Goal: Task Accomplishment & Management: Use online tool/utility

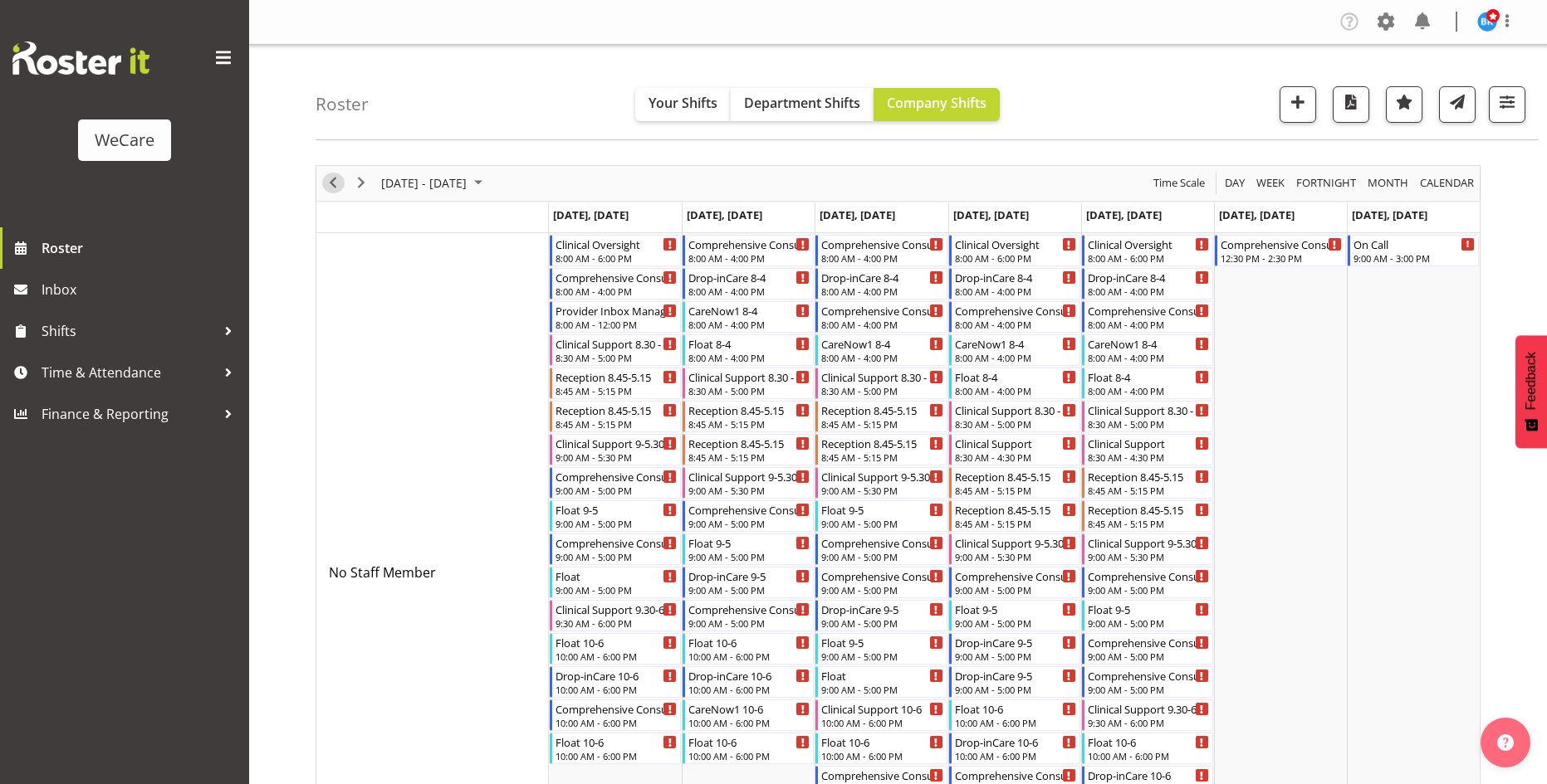
click at [343, 179] on button "Previous" at bounding box center [333, 182] width 23 height 21
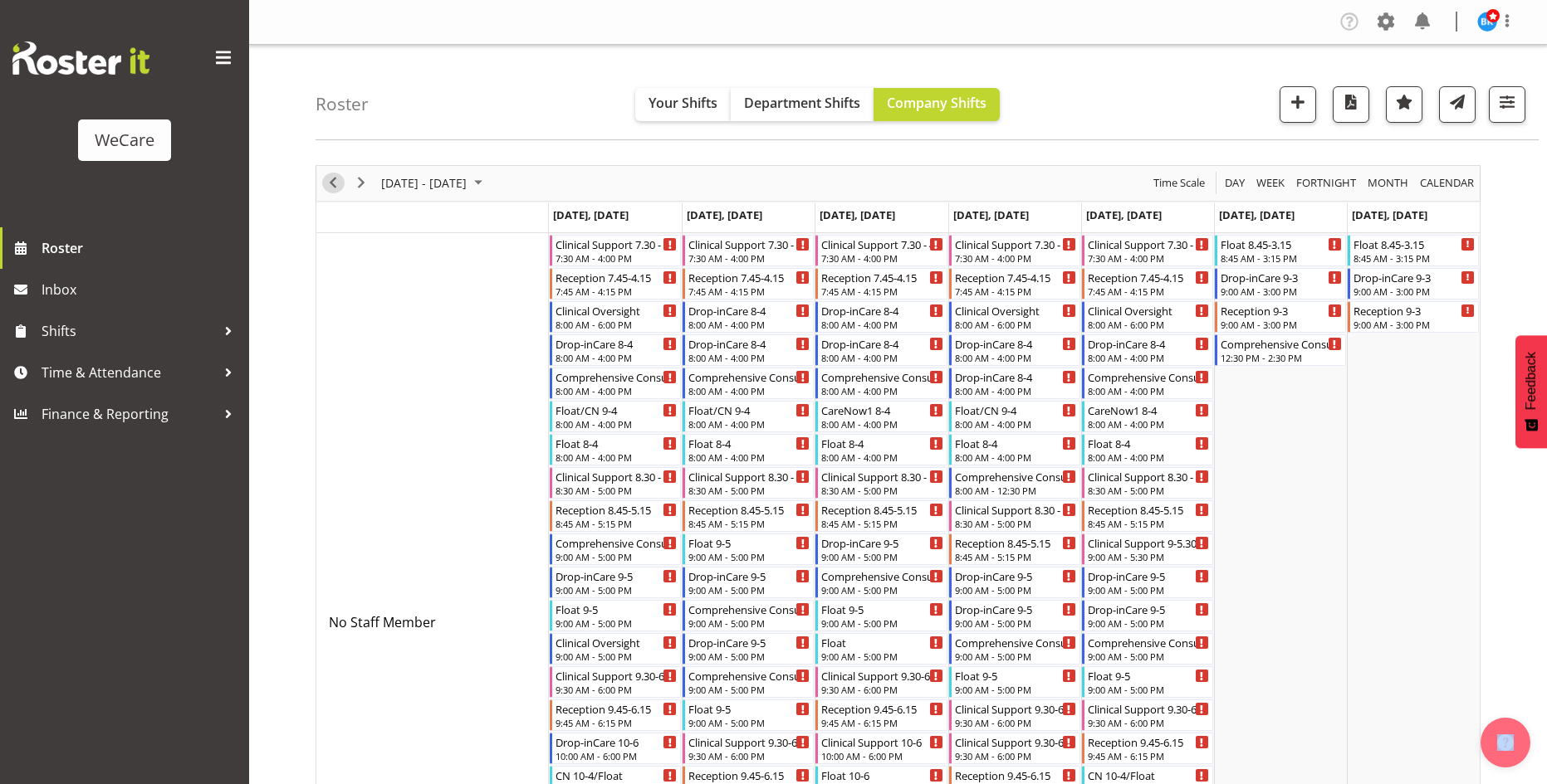
click at [330, 190] on span "Previous" at bounding box center [333, 182] width 20 height 21
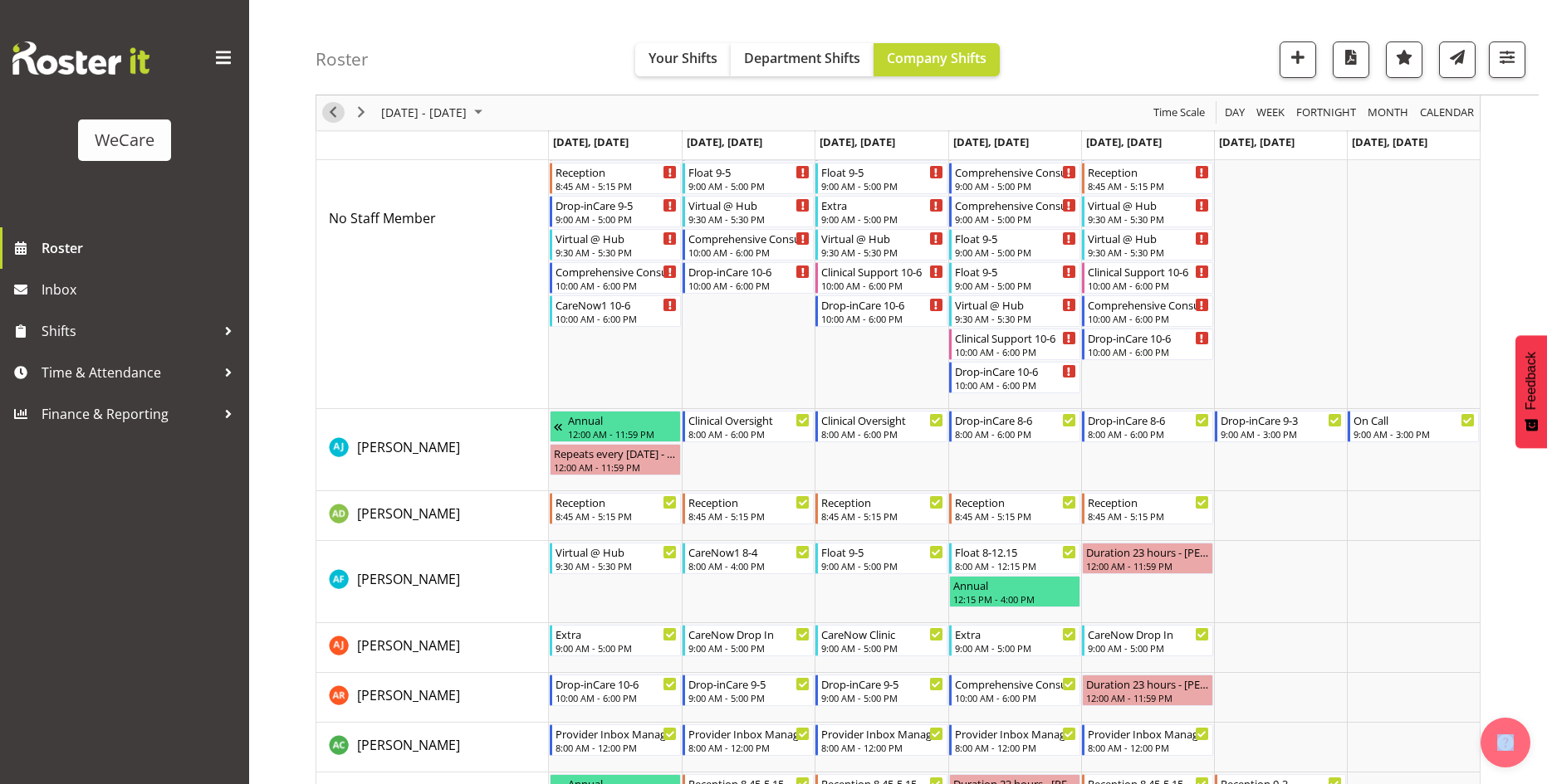
scroll to position [249, 0]
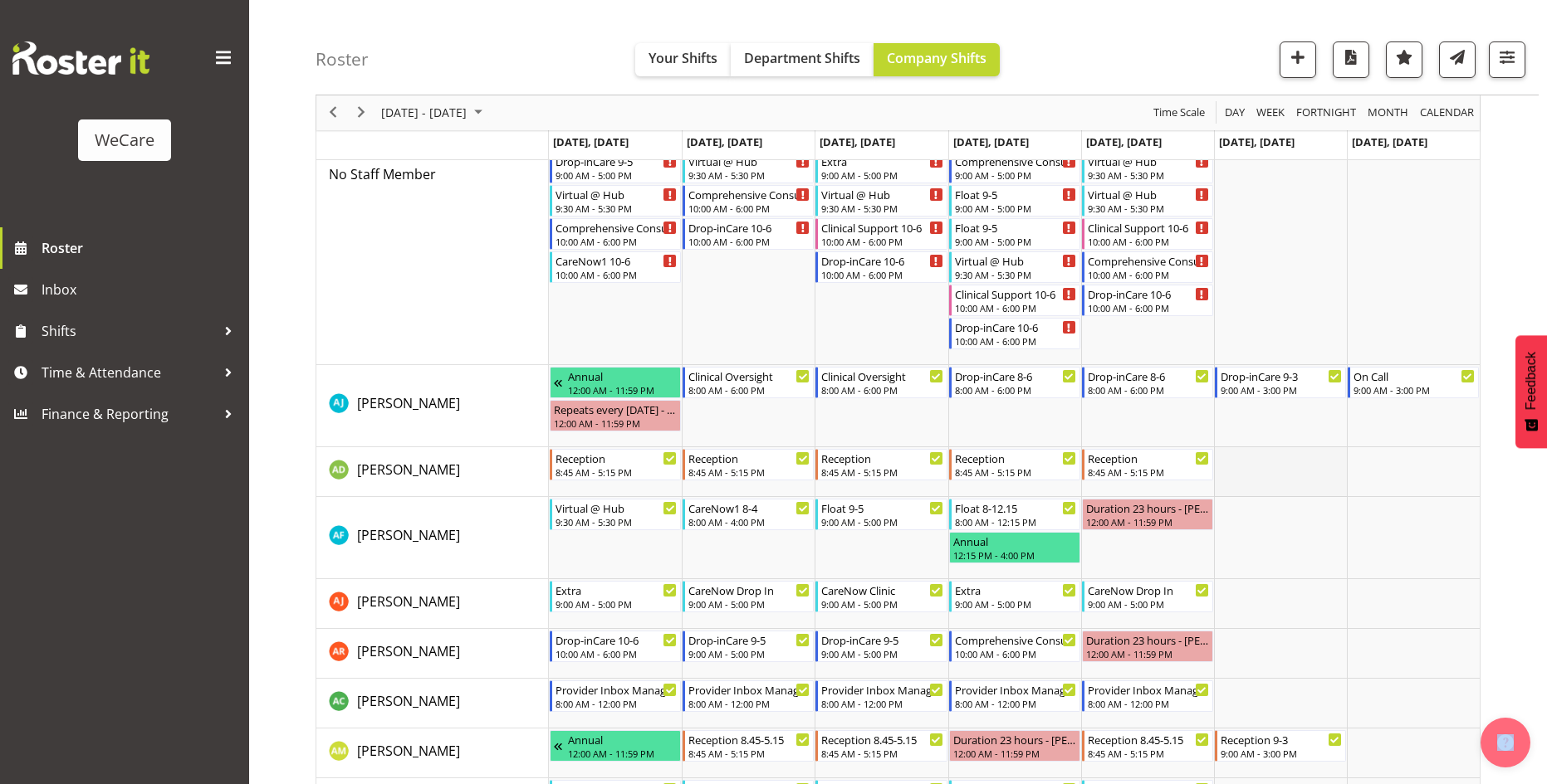
click at [1293, 465] on td "Timeline Week of August 31, 2025" at bounding box center [1279, 472] width 133 height 50
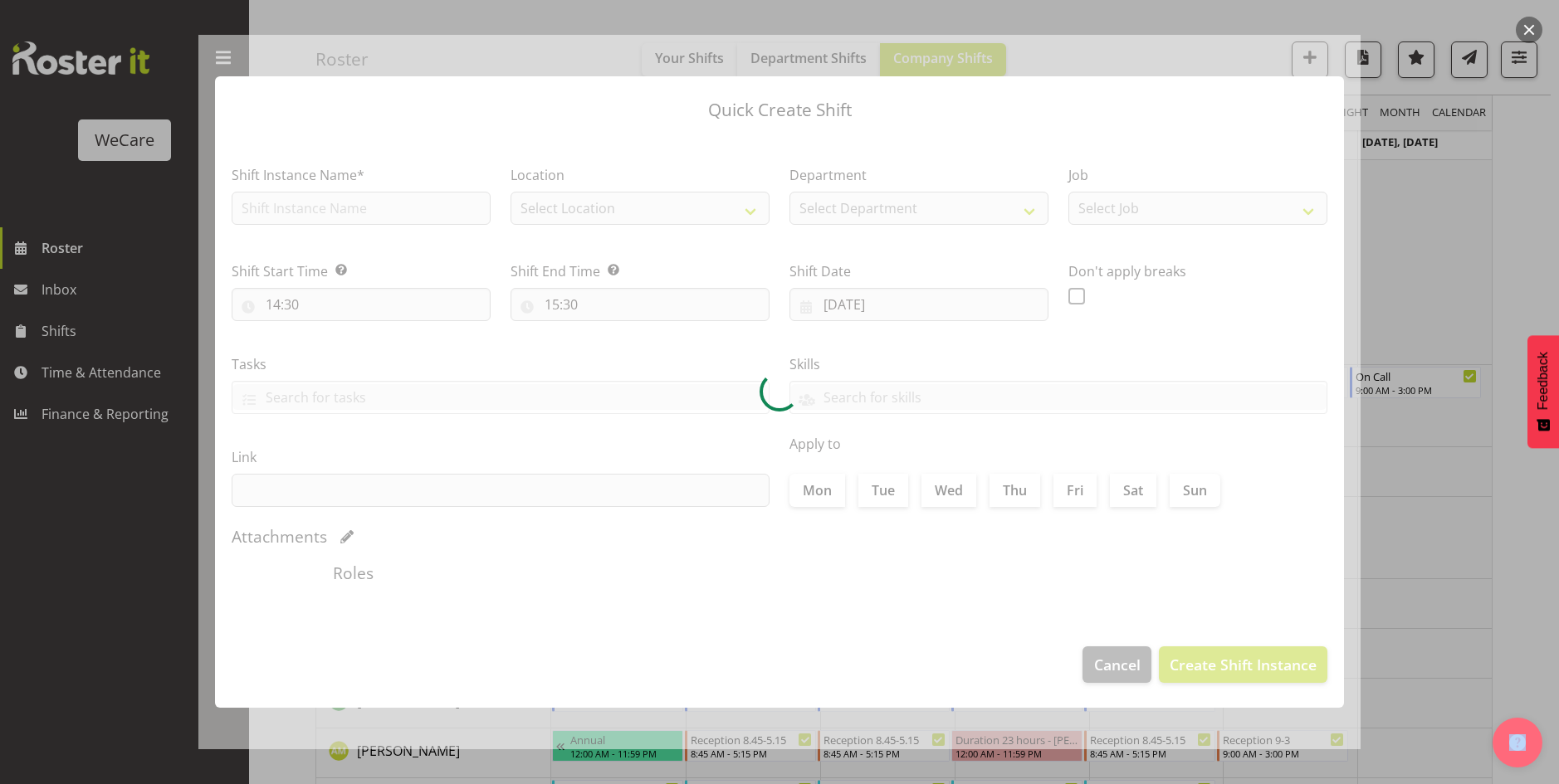
type input "[DATE]"
checkbox input "true"
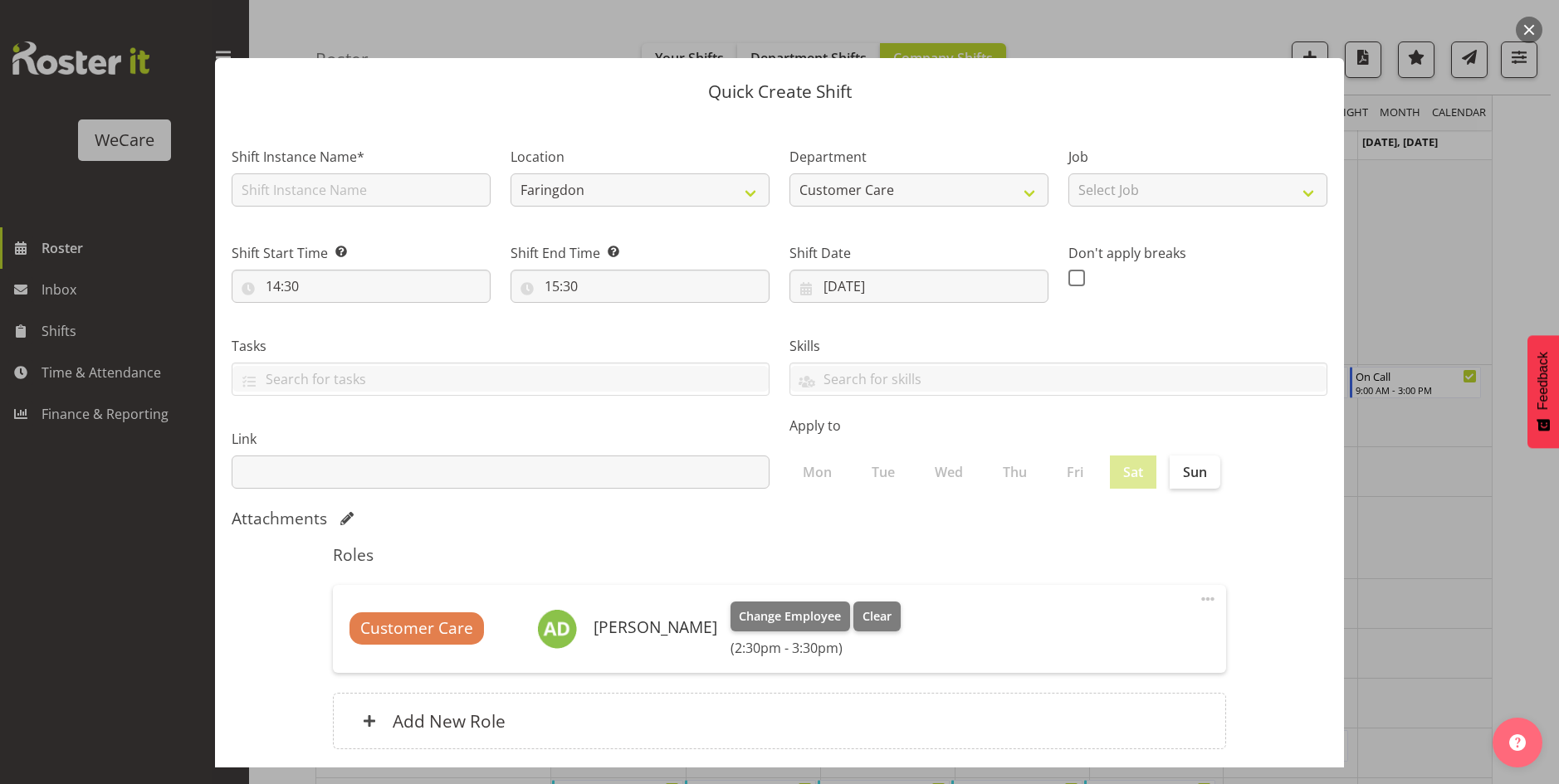
click at [1445, 227] on div at bounding box center [780, 392] width 1559 height 784
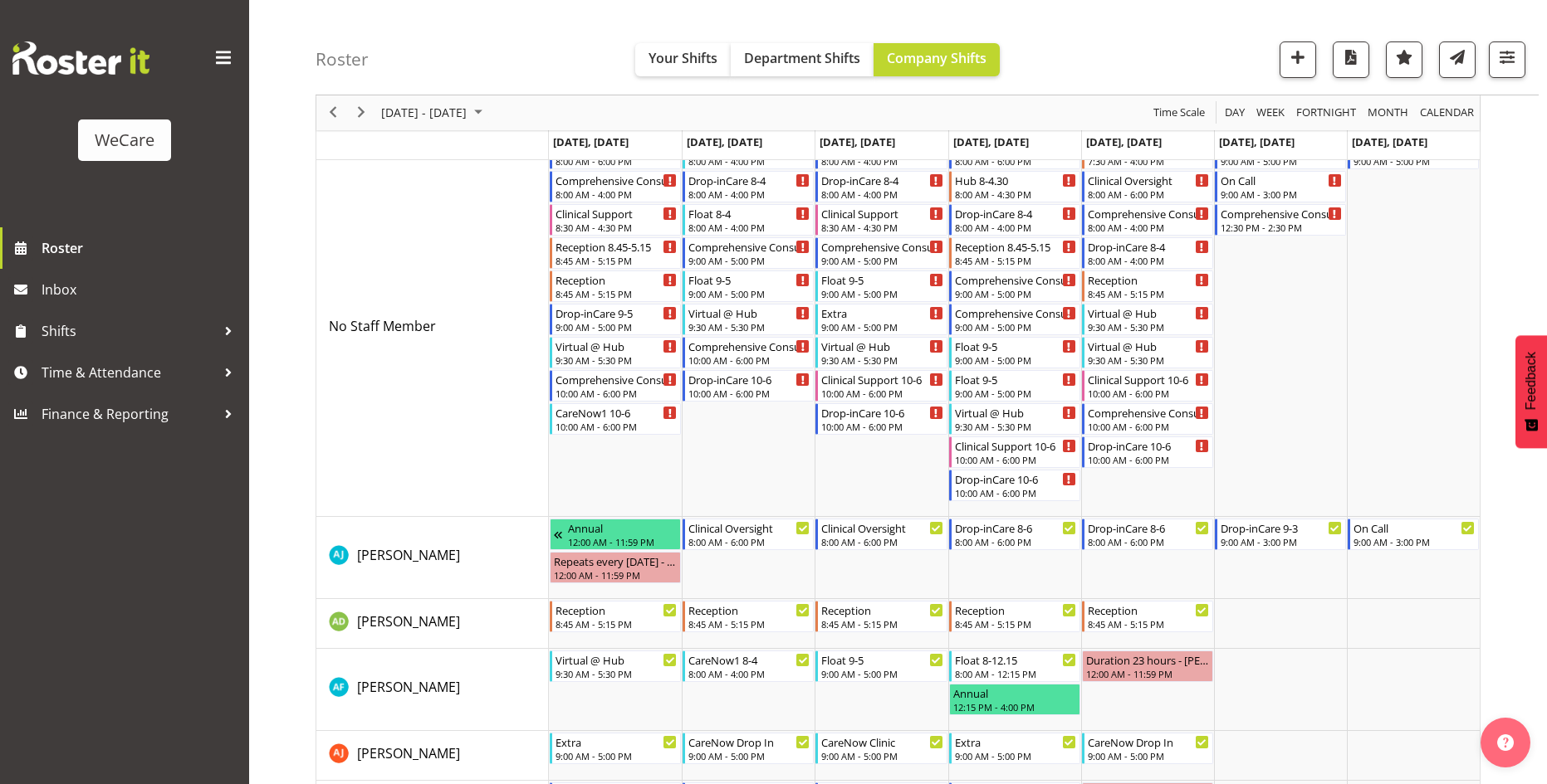
scroll to position [83, 0]
